Goal: Task Accomplishment & Management: Use online tool/utility

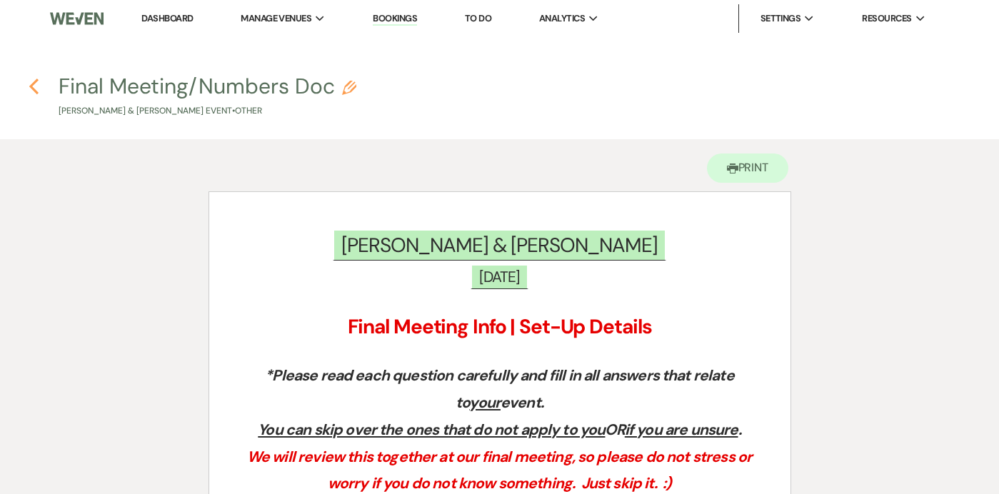
click at [34, 93] on icon "Previous" at bounding box center [34, 86] width 11 height 17
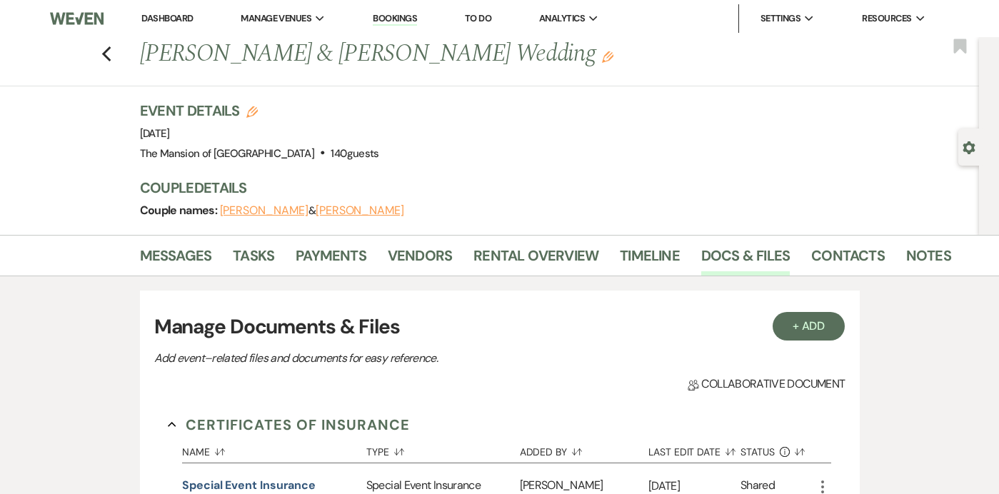
scroll to position [1217, 0]
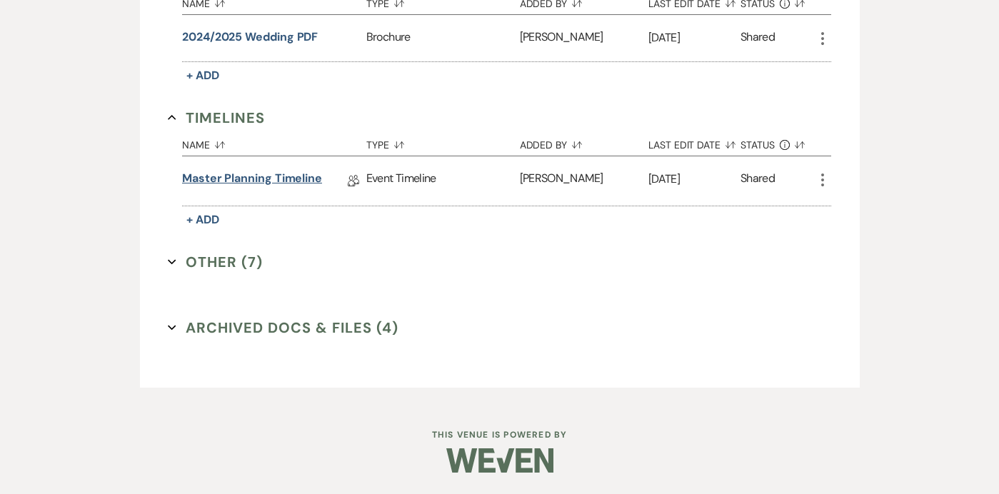
click at [215, 178] on link "Master Planning Timeline" at bounding box center [252, 181] width 140 height 22
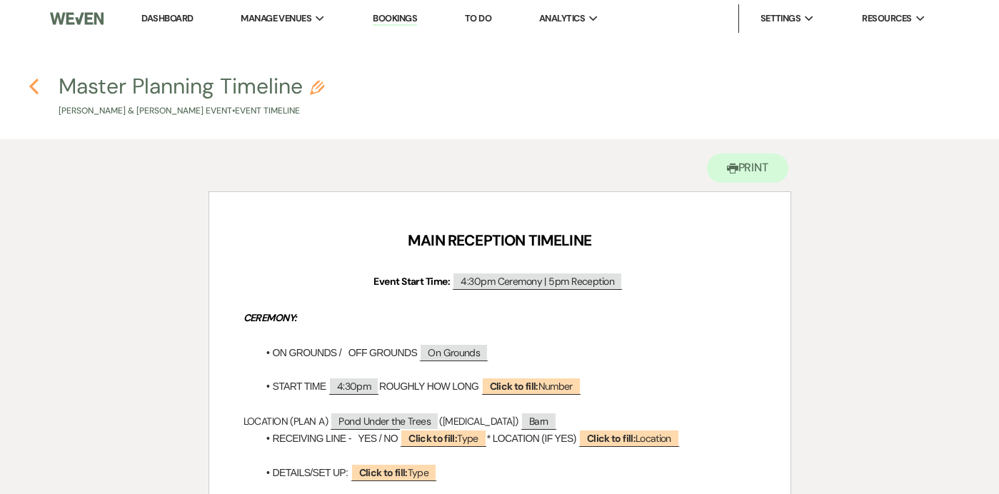
click at [35, 84] on icon "Previous" at bounding box center [34, 86] width 11 height 17
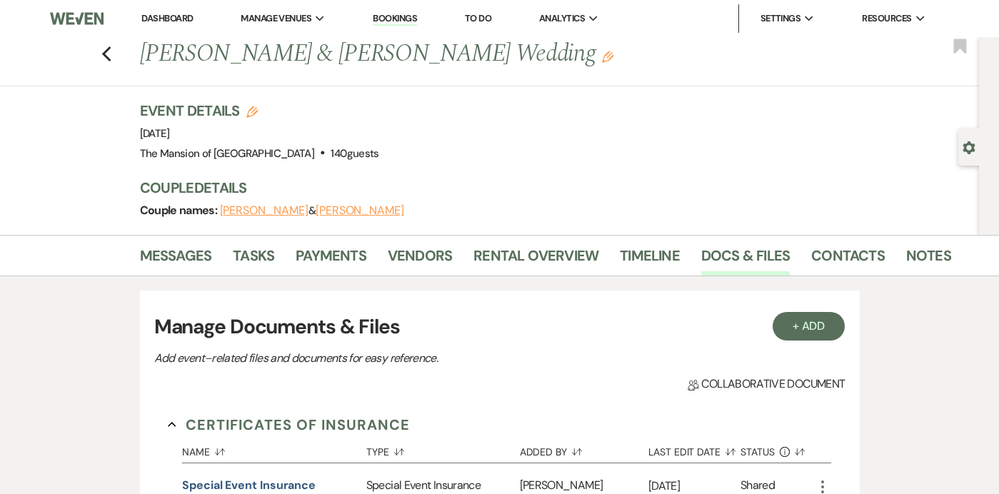
scroll to position [1217, 0]
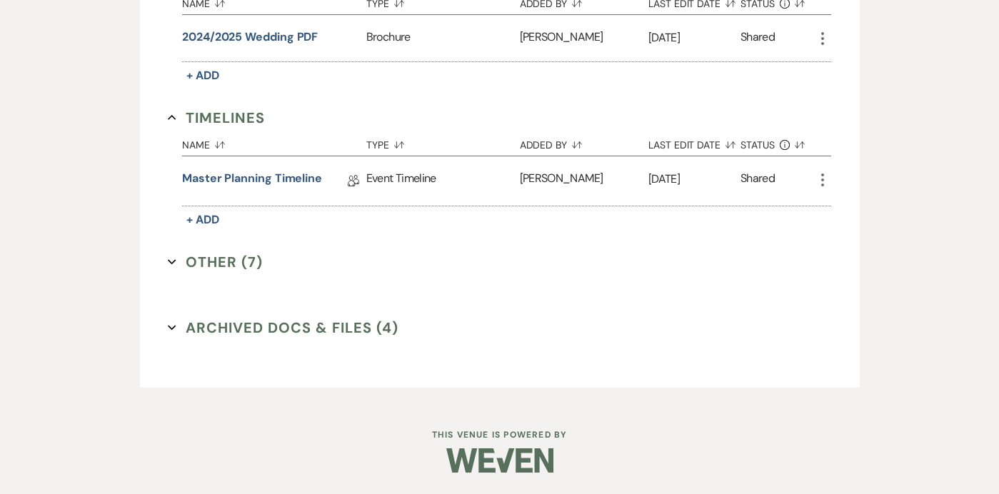
click at [173, 260] on icon "Expand" at bounding box center [172, 262] width 9 height 9
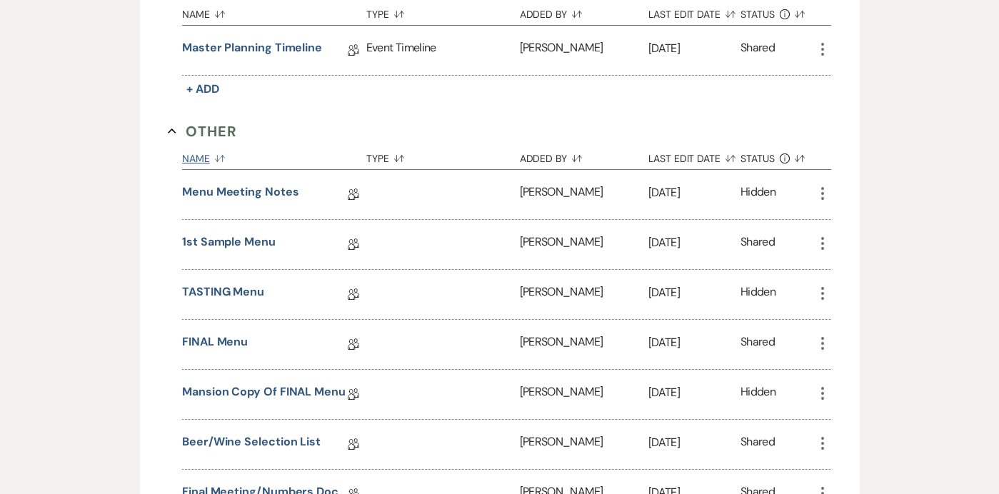
scroll to position [1351, 0]
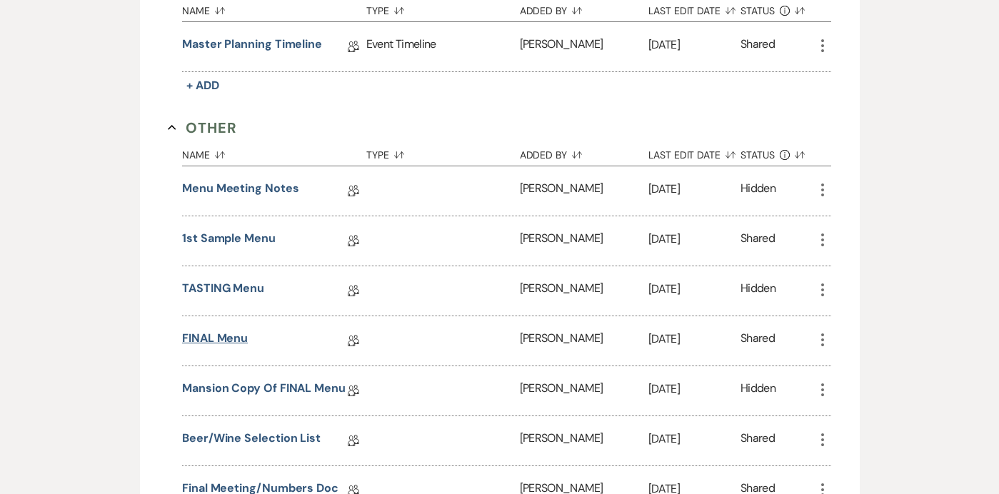
click at [213, 336] on link "FINAL Menu" at bounding box center [215, 341] width 66 height 22
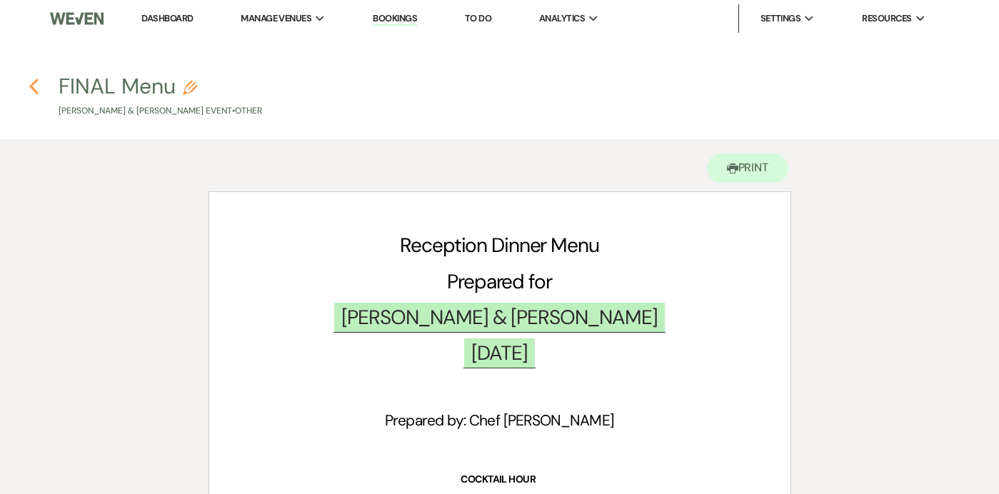
click at [36, 82] on use "button" at bounding box center [33, 87] width 9 height 16
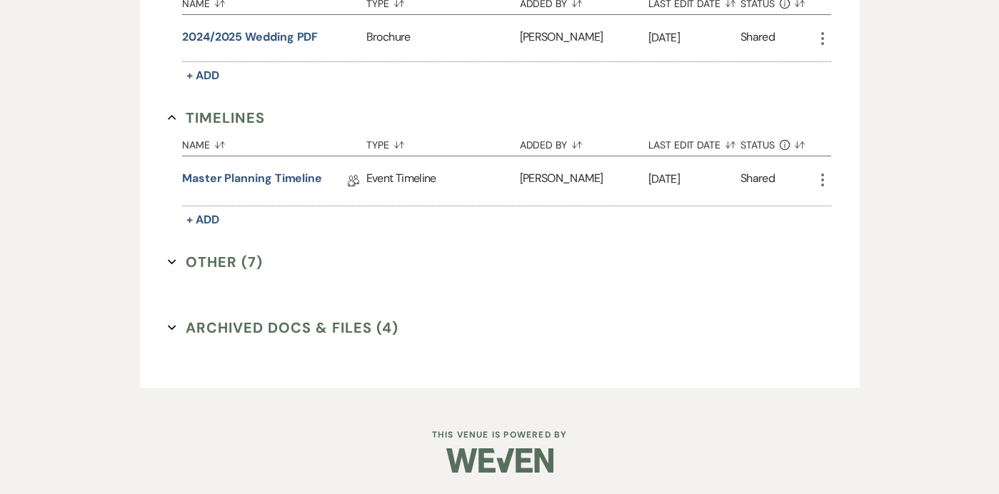
click at [168, 259] on icon "Expand" at bounding box center [172, 262] width 9 height 9
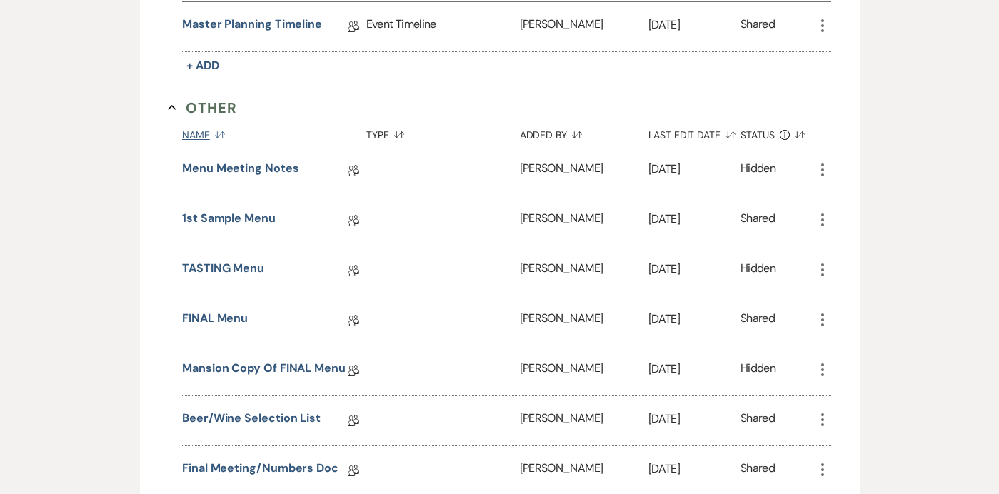
scroll to position [1377, 0]
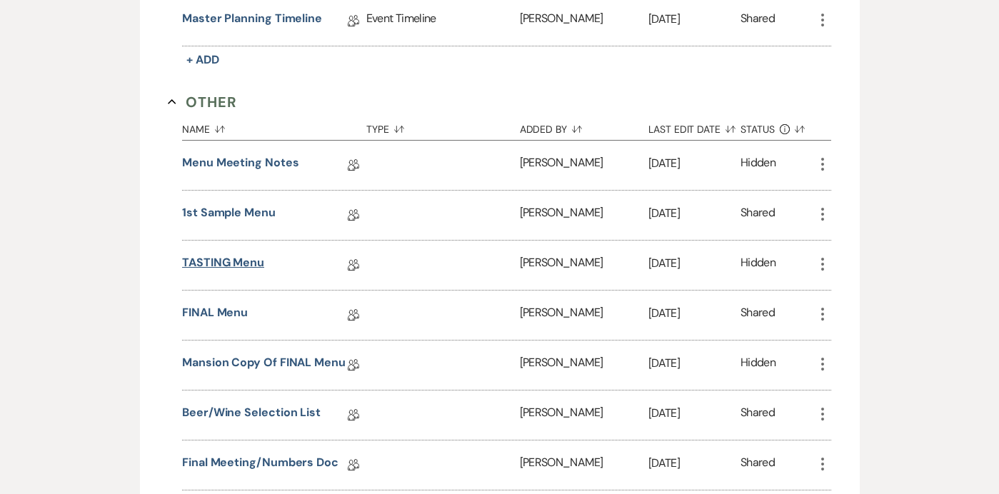
click at [231, 262] on link "TASTING Menu" at bounding box center [223, 265] width 82 height 22
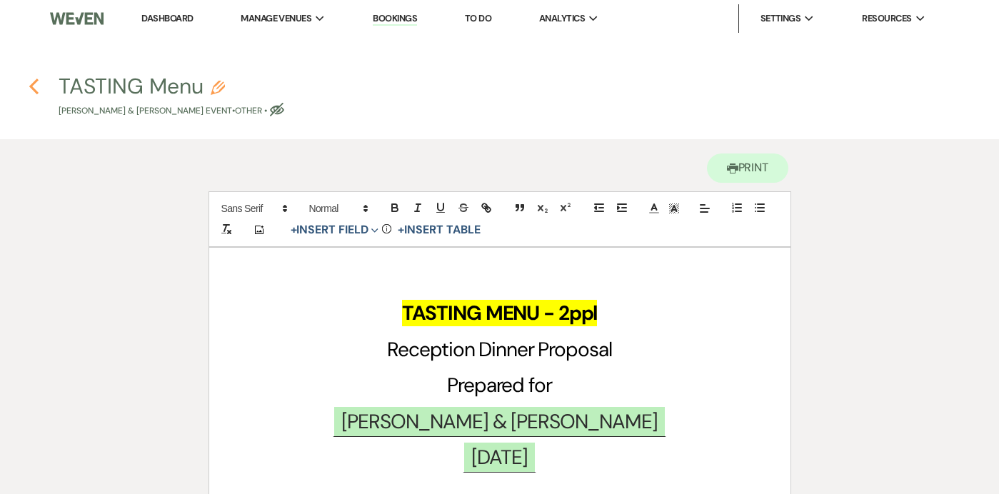
click at [31, 89] on icon "Previous" at bounding box center [34, 86] width 11 height 17
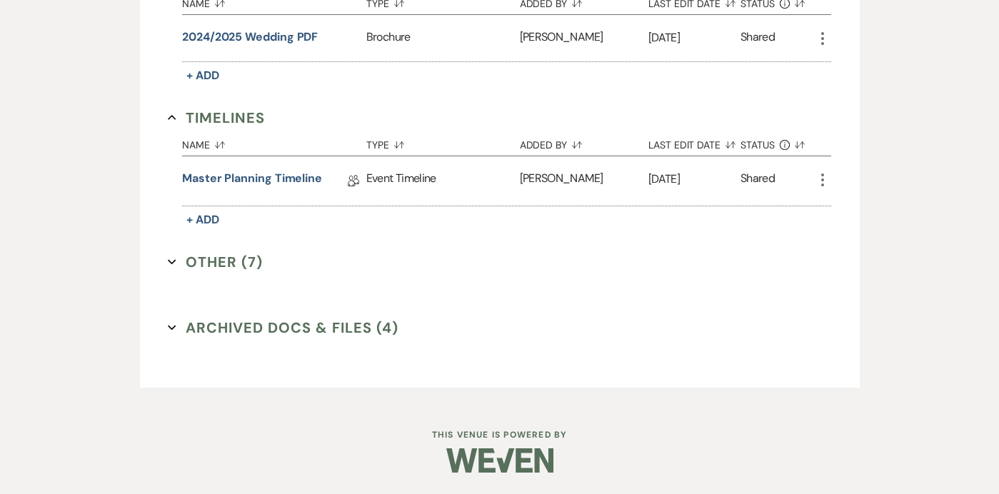
click at [173, 258] on icon "Expand" at bounding box center [172, 262] width 9 height 9
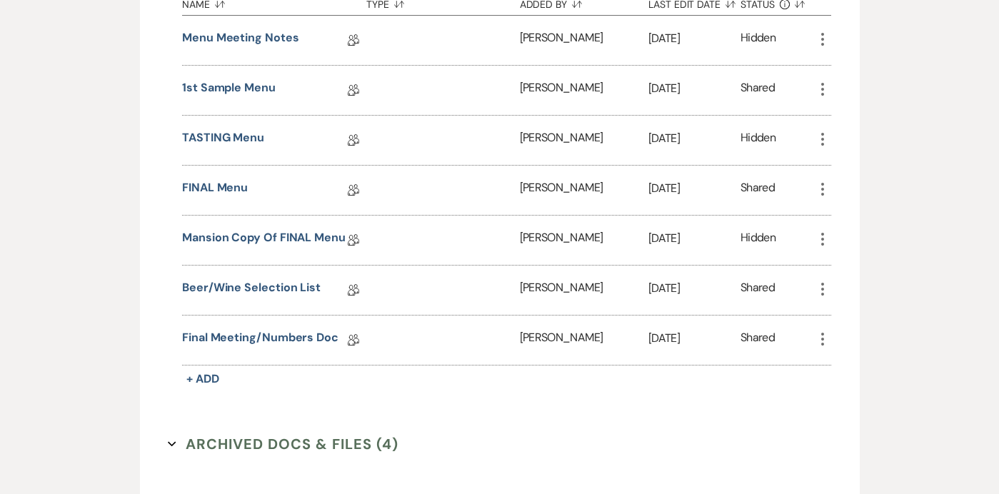
scroll to position [1502, 0]
click at [210, 185] on link "FINAL Menu" at bounding box center [215, 189] width 66 height 22
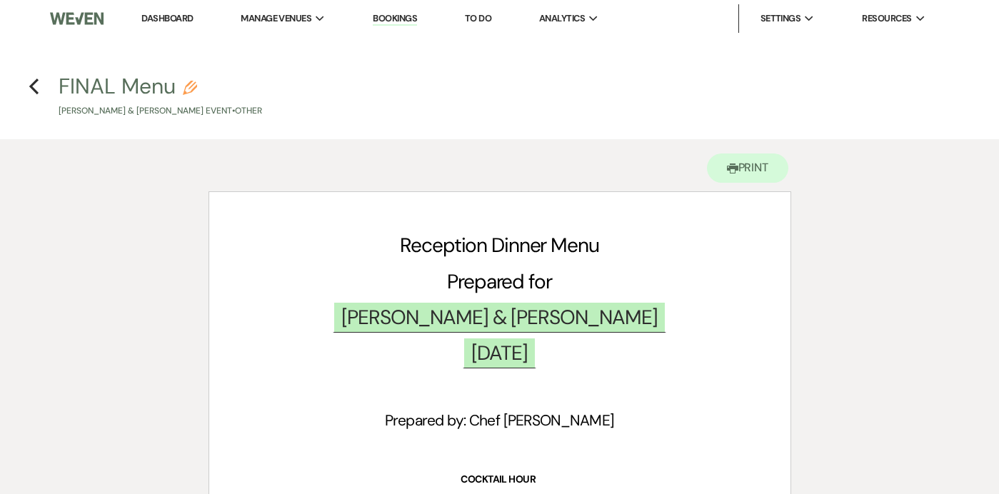
click at [47, 81] on h4 "Previous FINAL Menu Pencil [PERSON_NAME] & [PERSON_NAME] Event • Other" at bounding box center [499, 94] width 999 height 46
click at [26, 82] on h4 "Previous FINAL Menu Pencil [PERSON_NAME] & [PERSON_NAME] Event • Other" at bounding box center [499, 94] width 999 height 46
click at [33, 88] on use "button" at bounding box center [33, 87] width 9 height 16
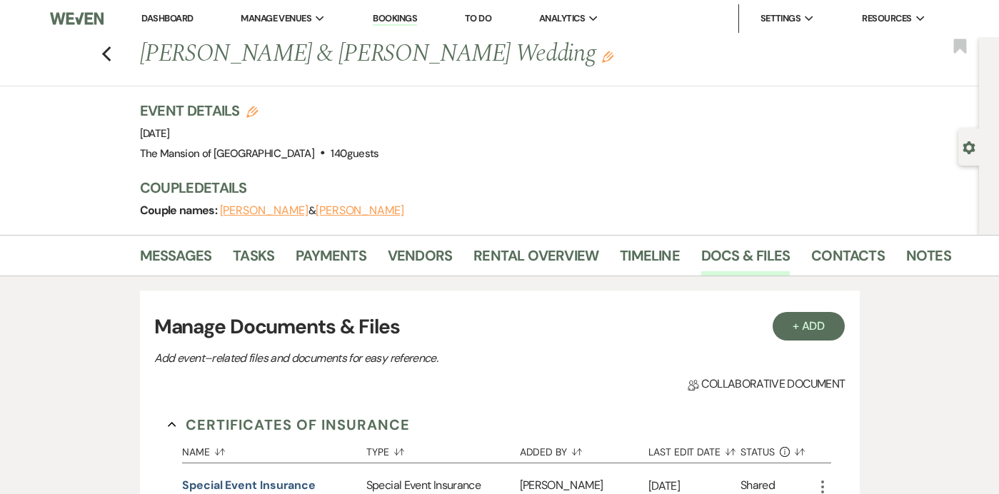
scroll to position [1217, 0]
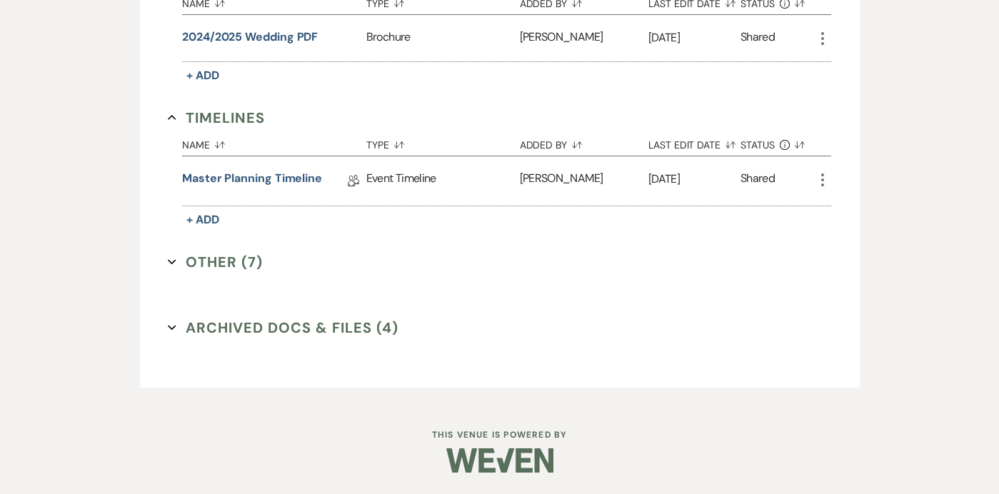
click at [169, 263] on icon "Expand" at bounding box center [172, 262] width 9 height 9
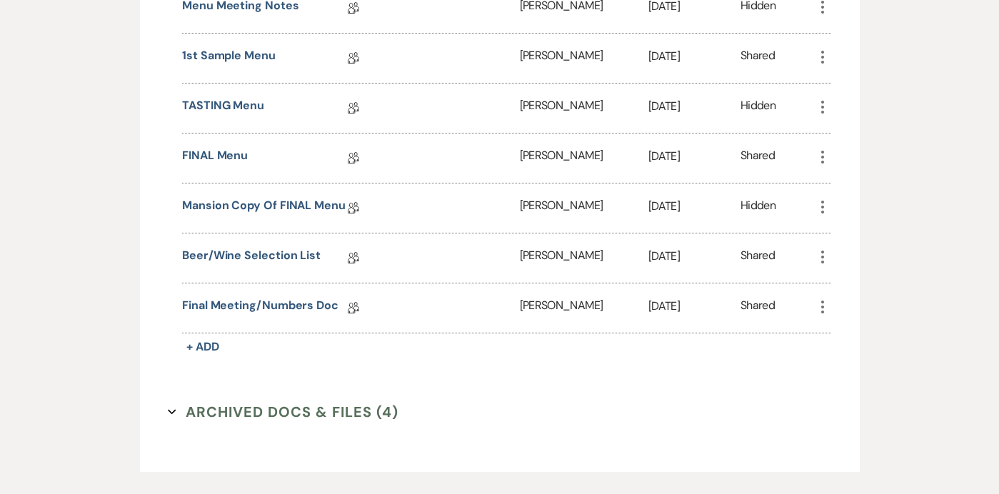
scroll to position [1509, 0]
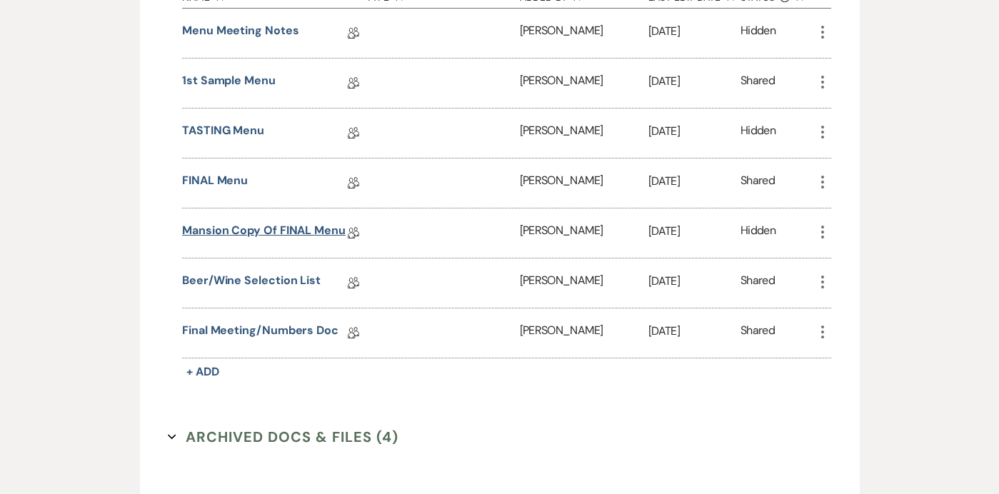
click at [283, 222] on link "Mansion Copy of FINAL Menu" at bounding box center [263, 233] width 163 height 22
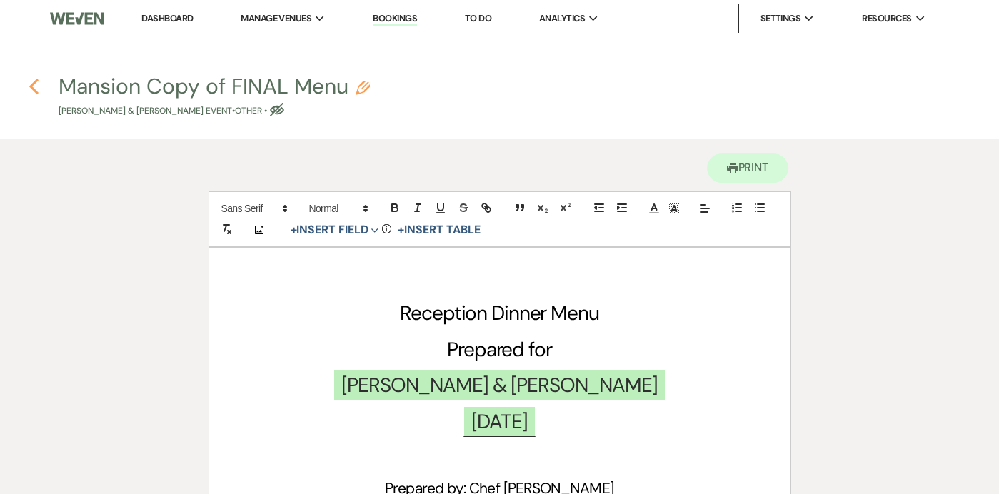
click at [32, 92] on icon "Previous" at bounding box center [34, 86] width 11 height 17
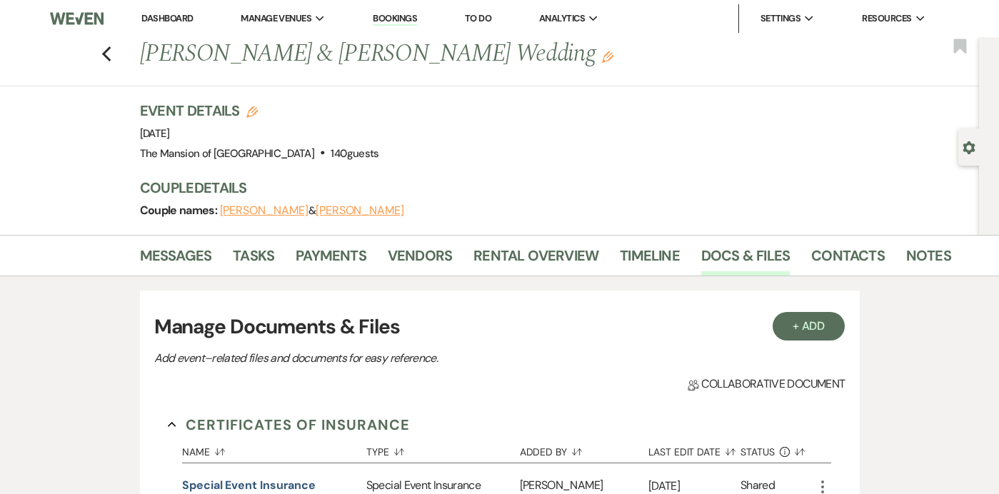
scroll to position [1217, 0]
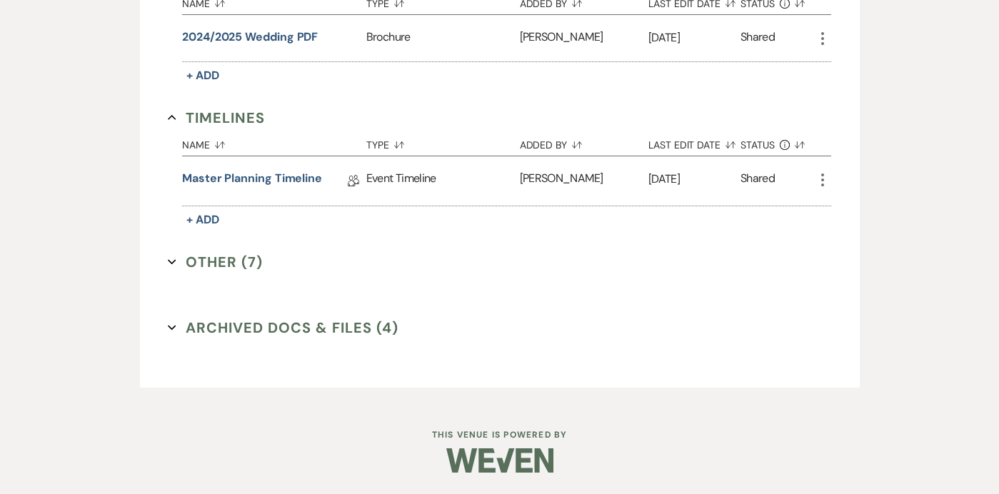
click at [169, 268] on button "Other (7) Expand" at bounding box center [215, 261] width 95 height 21
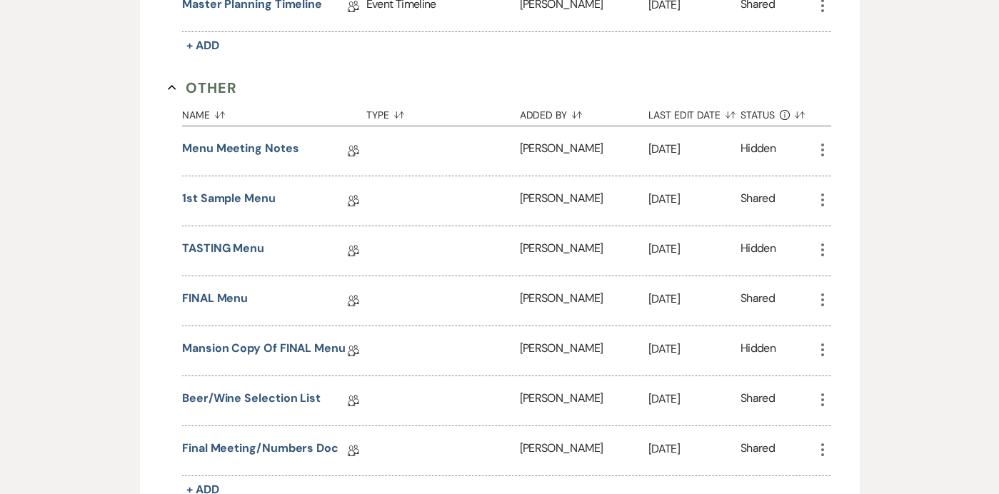
scroll to position [1392, 0]
click at [276, 446] on link "Final Meeting/Numbers Doc" at bounding box center [260, 450] width 156 height 22
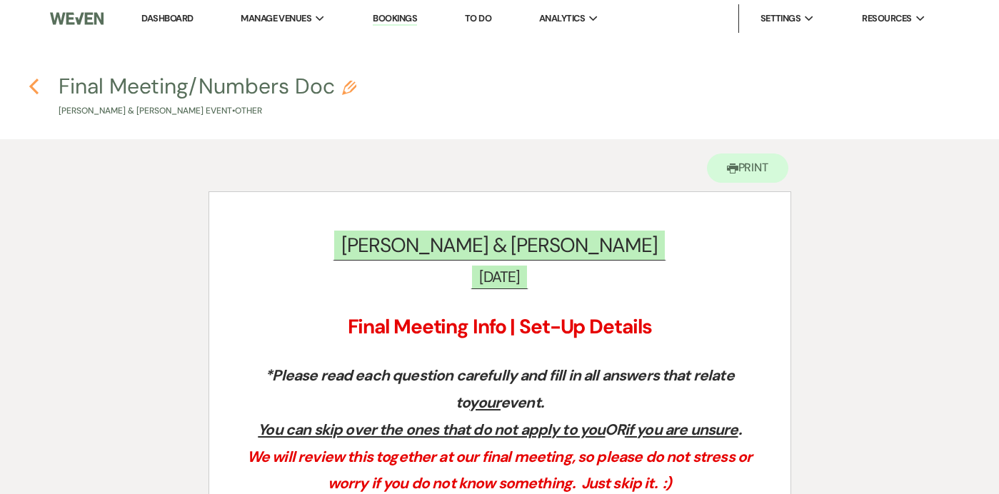
click at [34, 91] on use "button" at bounding box center [33, 87] width 9 height 16
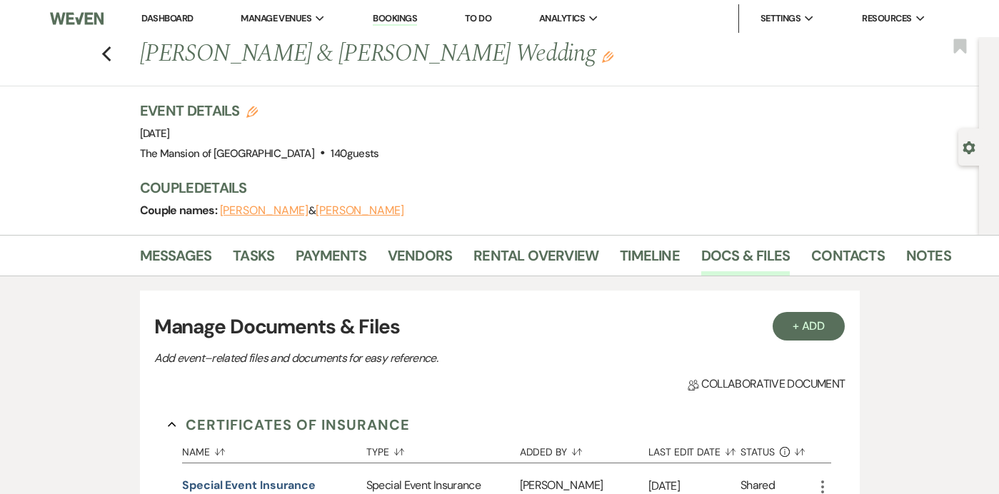
scroll to position [1217, 0]
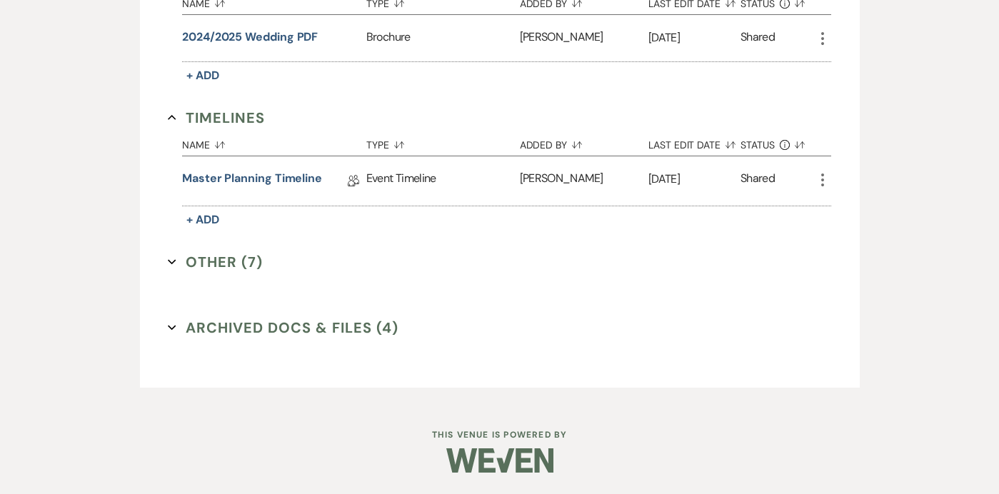
click at [168, 266] on button "Other (7) Expand" at bounding box center [215, 261] width 95 height 21
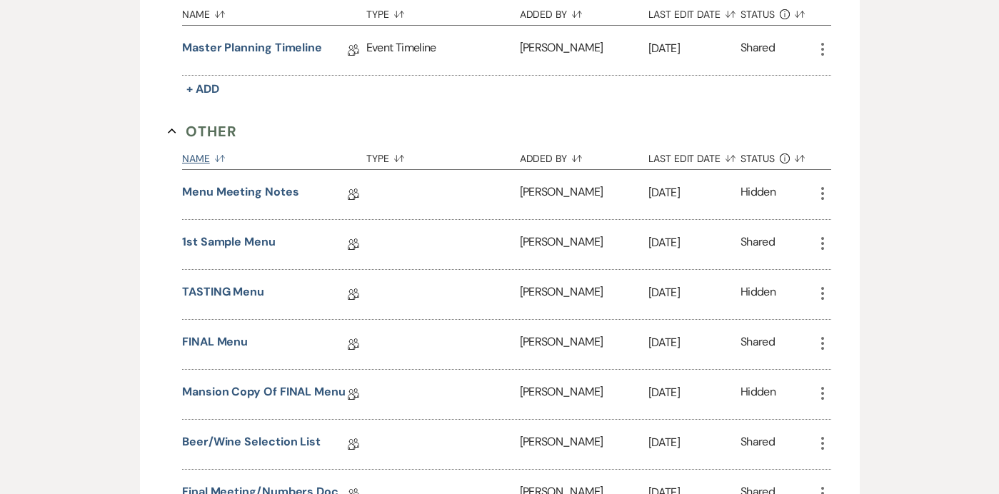
scroll to position [1348, 0]
click at [229, 350] on link "FINAL Menu" at bounding box center [215, 344] width 66 height 22
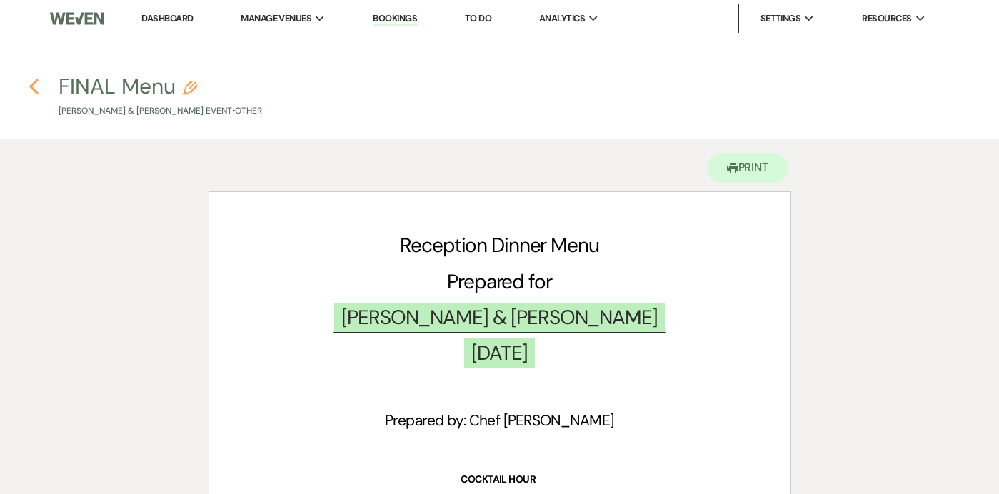
click at [34, 87] on icon "Previous" at bounding box center [34, 86] width 11 height 17
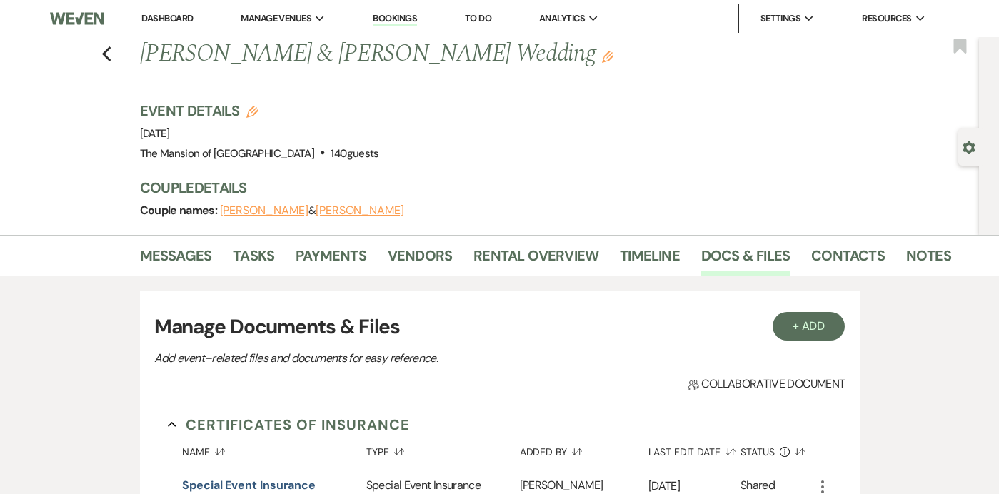
scroll to position [1217, 0]
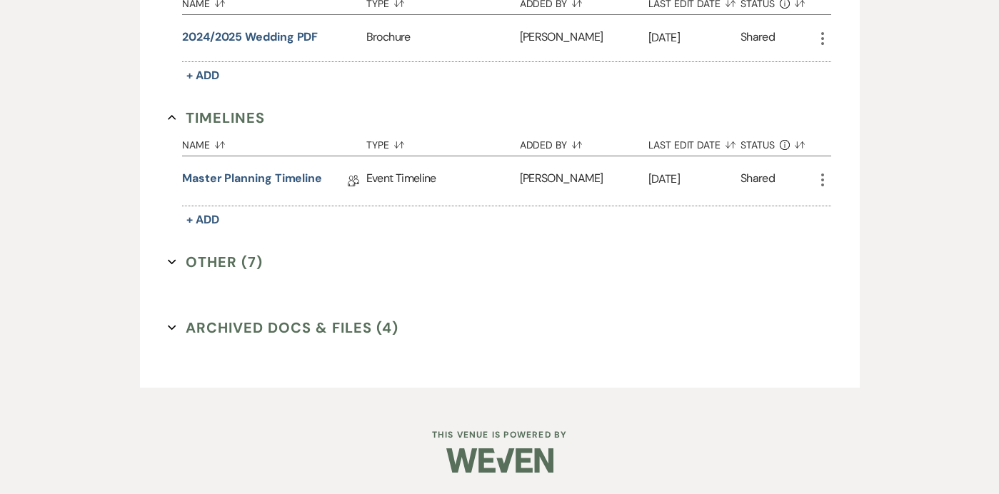
click at [191, 261] on button "Other (7) Expand" at bounding box center [215, 261] width 95 height 21
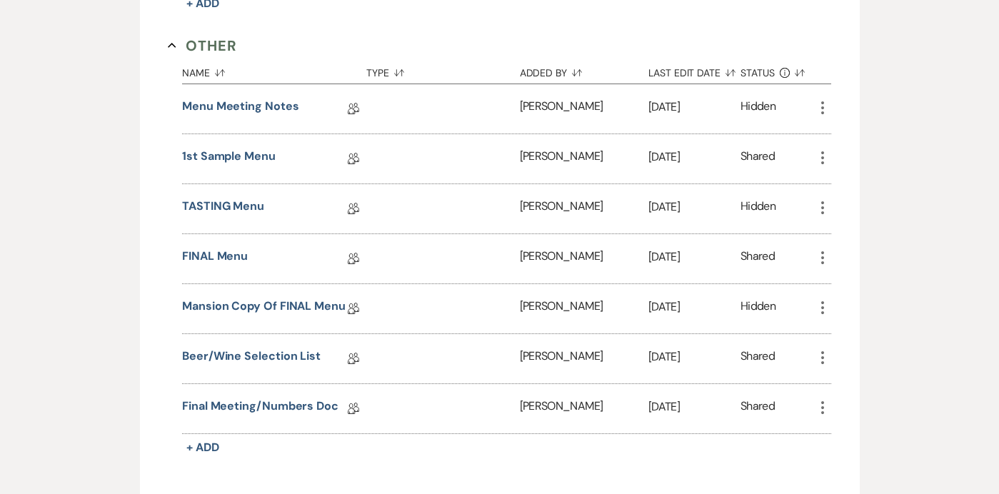
scroll to position [1482, 0]
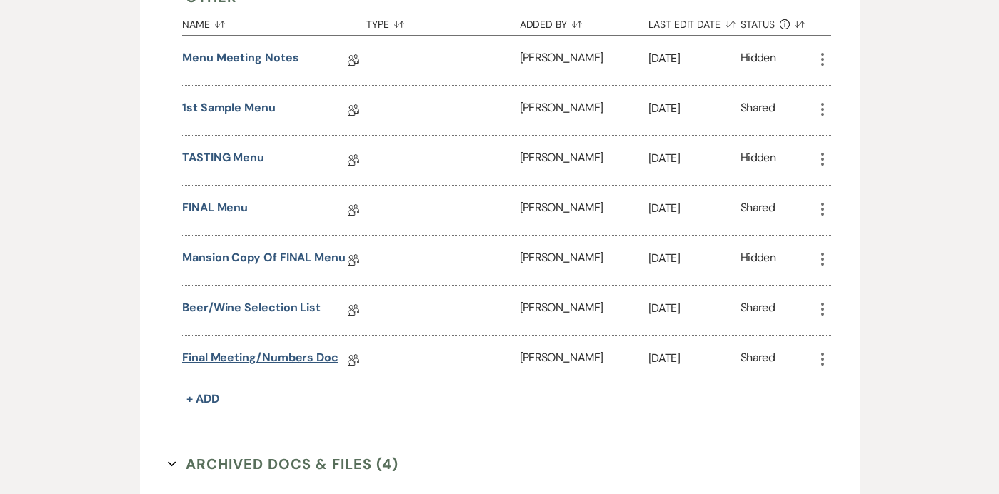
click at [234, 359] on link "Final Meeting/Numbers Doc" at bounding box center [260, 360] width 156 height 22
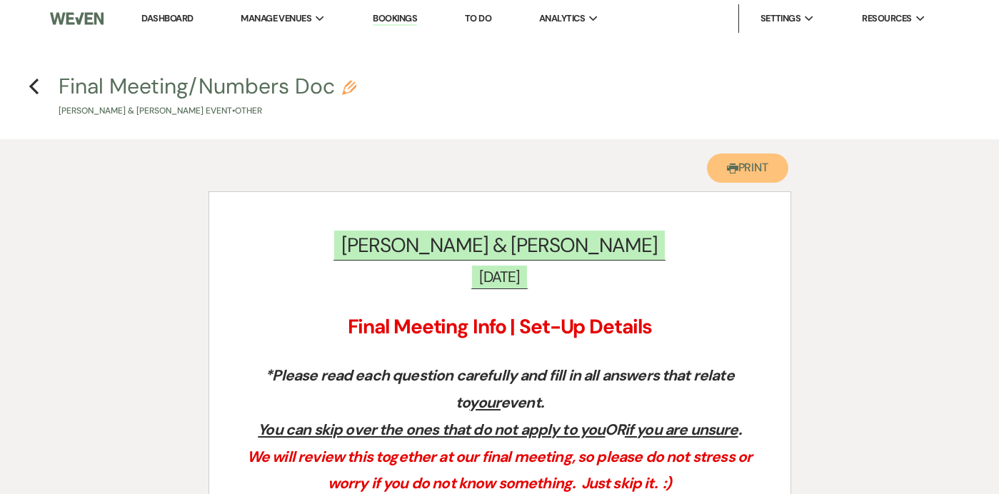
click at [756, 162] on button "Printer Print" at bounding box center [748, 167] width 82 height 29
